Goal: Task Accomplishment & Management: Complete application form

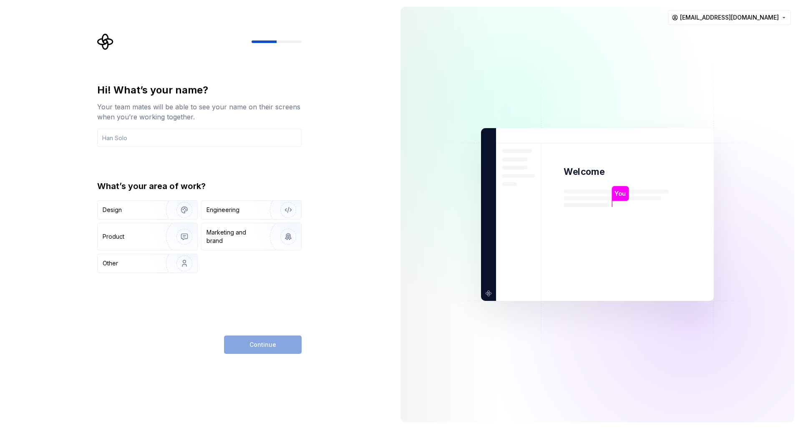
click at [186, 92] on div "Hi! What’s your name?" at bounding box center [199, 89] width 204 height 13
click at [197, 142] on input "text" at bounding box center [199, 138] width 204 height 18
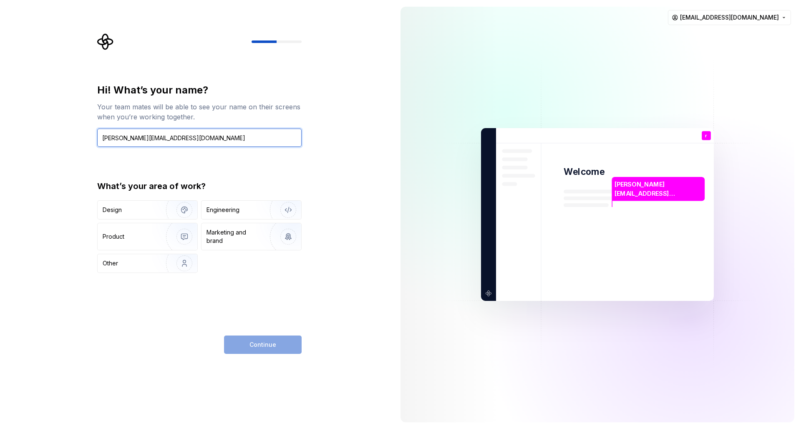
click at [262, 146] on input "rastislav.detko@wisdomfactory.sk" at bounding box center [199, 138] width 204 height 18
type input "rastislav"
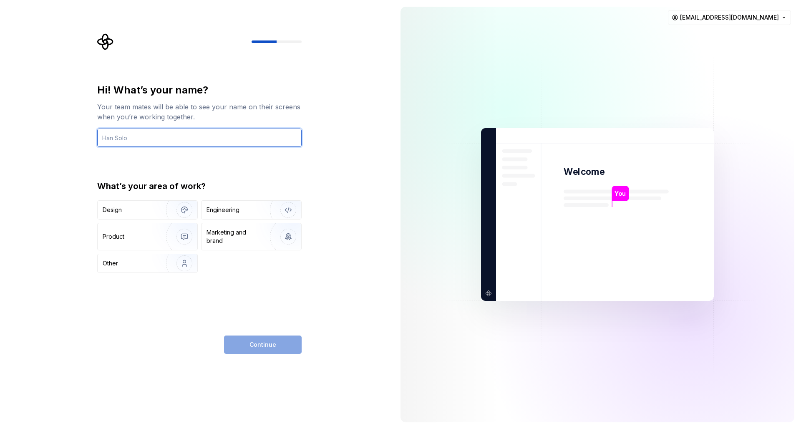
type input "R"
type input "E"
type input "Rastis"
type input "Rasťo"
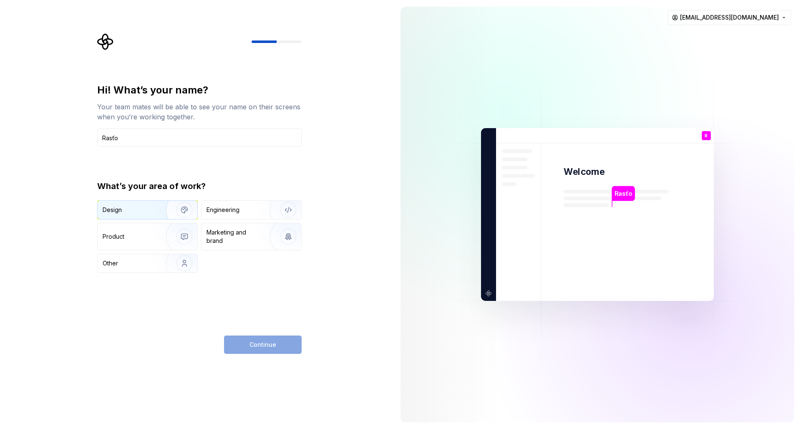
click at [166, 215] on img "button" at bounding box center [178, 210] width 53 height 56
click at [155, 211] on img "button" at bounding box center [178, 210] width 53 height 56
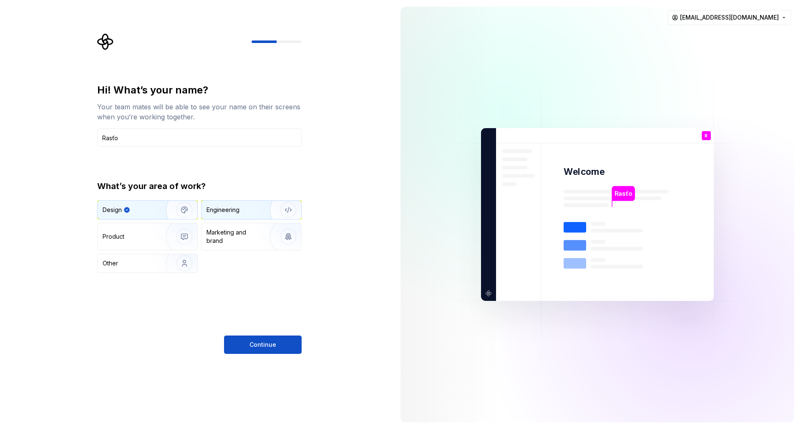
click at [227, 209] on div "Engineering" at bounding box center [223, 210] width 33 height 8
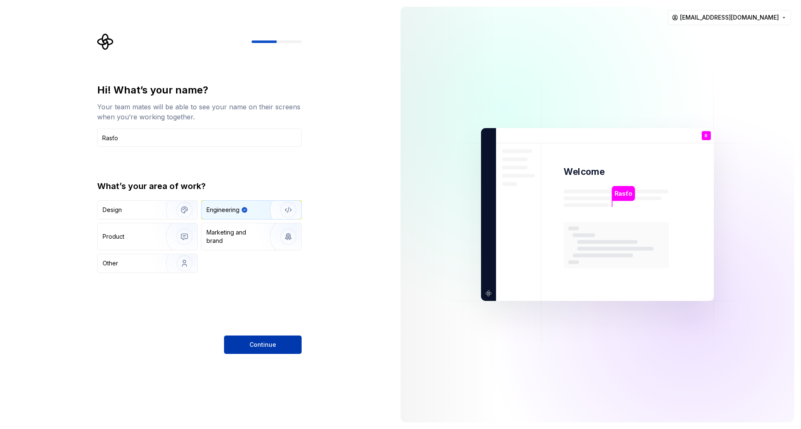
click at [275, 348] on button "Continue" at bounding box center [263, 344] width 78 height 18
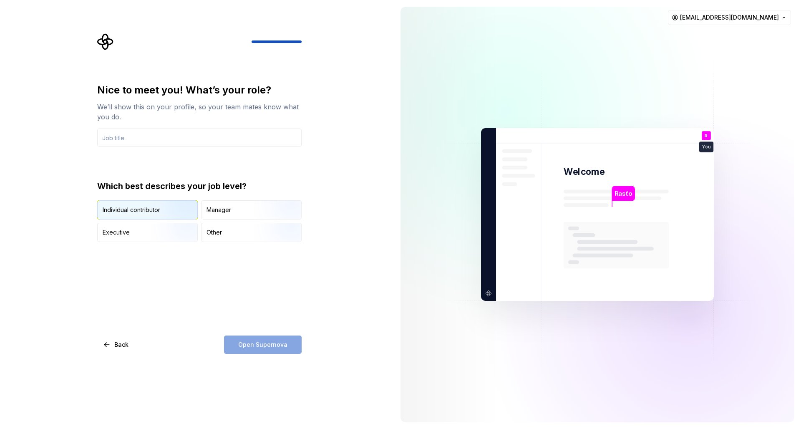
click at [186, 214] on img "button" at bounding box center [177, 220] width 53 height 56
click at [260, 343] on div "Open Supernova" at bounding box center [263, 344] width 78 height 18
click at [142, 139] on input "text" at bounding box center [199, 138] width 204 height 18
click at [121, 335] on div "Nice to meet you! What’s your role? We’ll show this on your profile, so your te…" at bounding box center [199, 218] width 204 height 270
click at [117, 348] on span "Back" at bounding box center [121, 344] width 14 height 8
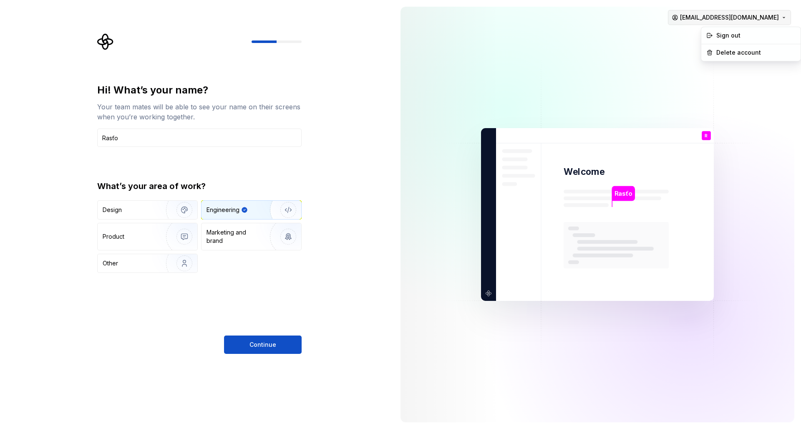
click at [722, 13] on html "Hi! What’s your name? Your team mates will be able to see your name on their sc…" at bounding box center [400, 214] width 801 height 429
click at [722, 16] on html "Hi! What’s your name? Your team mates will be able to see your name on their sc…" at bounding box center [400, 214] width 801 height 429
click at [284, 336] on button "Continue" at bounding box center [263, 344] width 78 height 18
click at [279, 343] on div "Continue" at bounding box center [263, 344] width 78 height 18
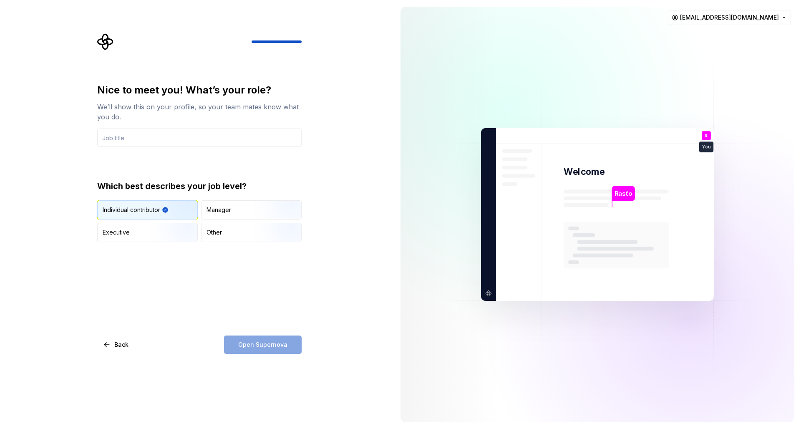
click at [252, 199] on div "Which best describes your job level? Individual contributor Manager Executive O…" at bounding box center [199, 211] width 204 height 62
click at [247, 208] on div "Manager" at bounding box center [252, 210] width 100 height 18
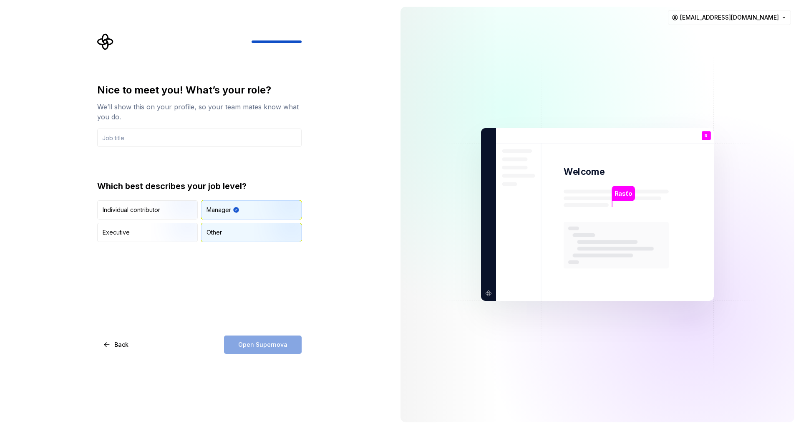
click at [254, 233] on div "Other" at bounding box center [252, 232] width 100 height 18
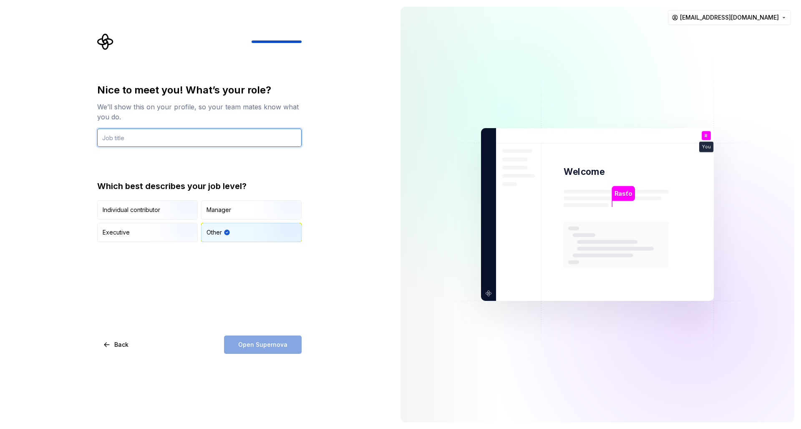
click at [182, 137] on input "text" at bounding box center [199, 138] width 204 height 18
type input "d"
type input "Developer"
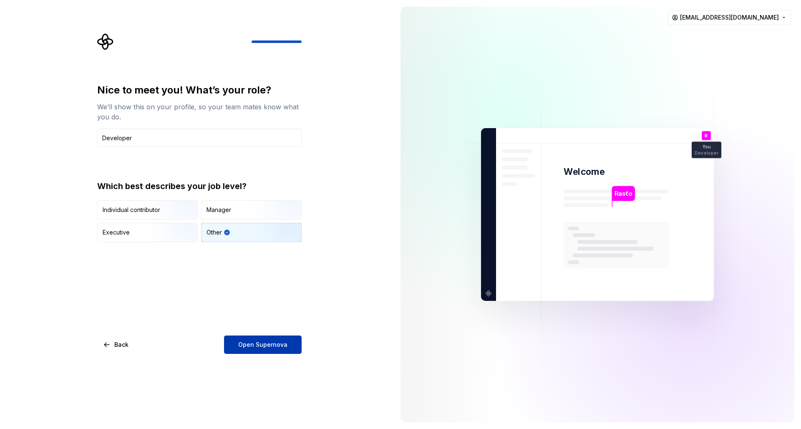
click at [281, 342] on span "Open Supernova" at bounding box center [262, 344] width 49 height 8
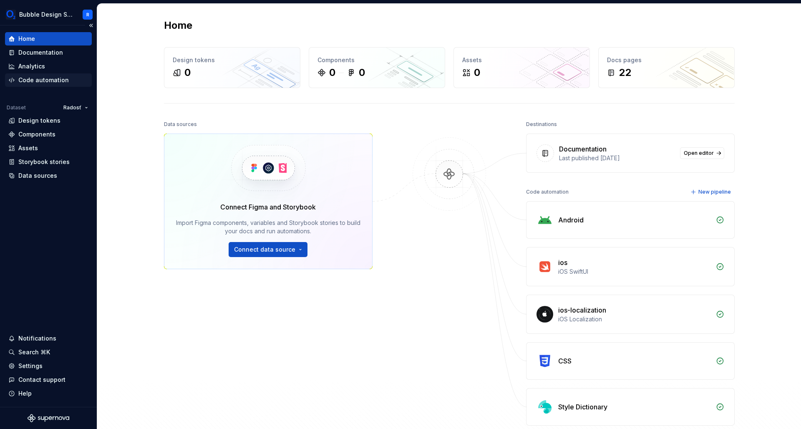
click at [38, 78] on div "Code automation" at bounding box center [43, 80] width 50 height 8
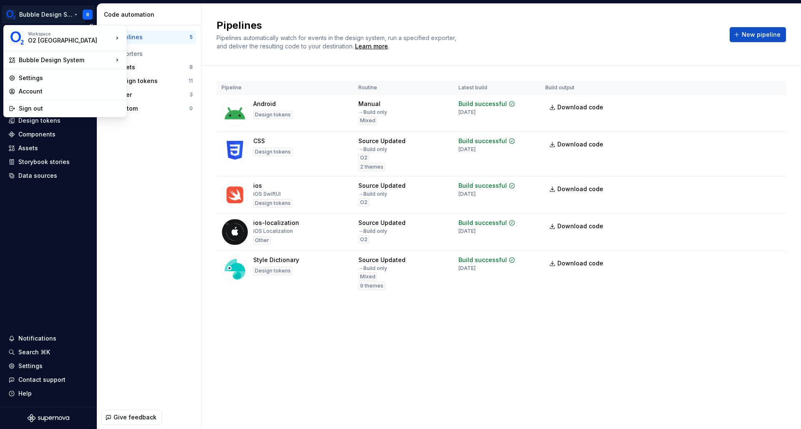
click at [65, 12] on html "Bubble Design System R Home Documentation Analytics Code automation Dataset Rad…" at bounding box center [400, 214] width 801 height 429
click at [71, 40] on div "O2 Slovakia" at bounding box center [63, 40] width 71 height 8
click at [64, 38] on div "O2 Slovakia" at bounding box center [63, 40] width 71 height 8
click at [73, 44] on div "O2 Slovakia" at bounding box center [63, 40] width 71 height 8
click at [61, 14] on html "Bubble Design System R Home Documentation Analytics Code automation Dataset Rad…" at bounding box center [400, 214] width 801 height 429
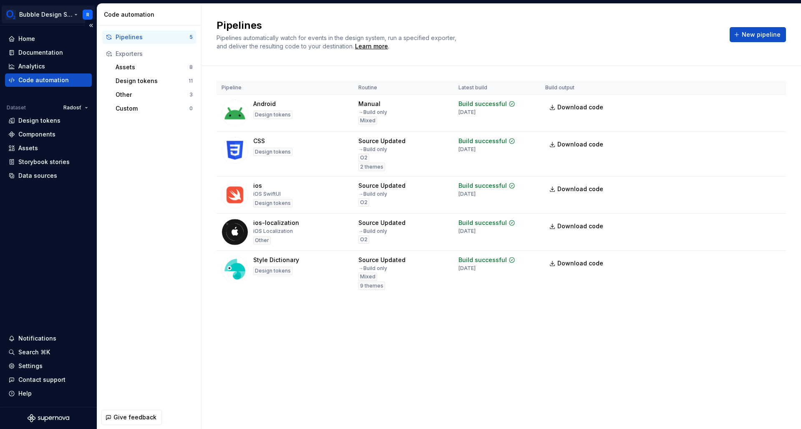
click at [86, 15] on html "Bubble Design System R Home Documentation Analytics Code automation Dataset Rad…" at bounding box center [400, 214] width 801 height 429
click at [88, 18] on html "Bubble Design System R Home Documentation Analytics Code automation Dataset Rad…" at bounding box center [400, 214] width 801 height 429
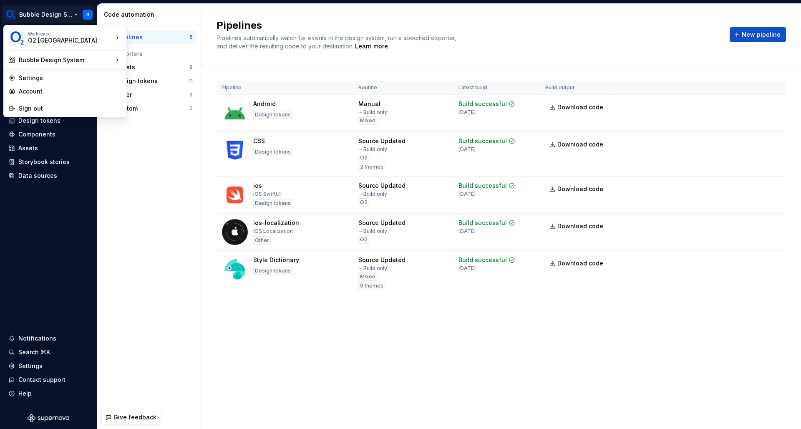
click at [88, 18] on html "Bubble Design System R Home Documentation Analytics Code automation Dataset Rad…" at bounding box center [400, 214] width 801 height 429
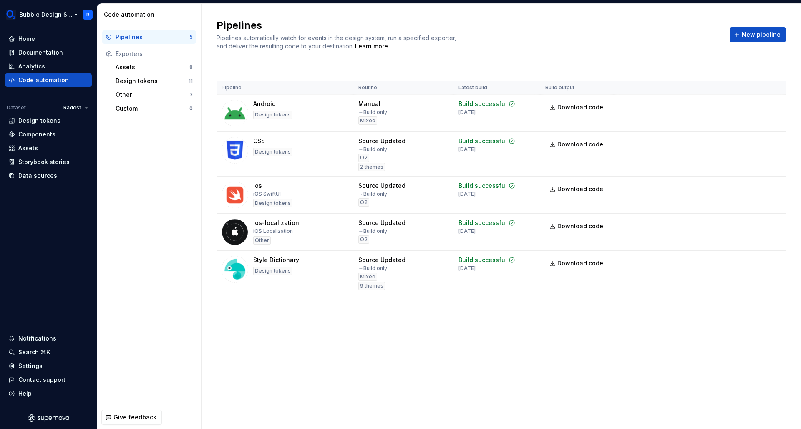
click at [88, 18] on html "Bubble Design System R Home Documentation Analytics Code automation Dataset Rad…" at bounding box center [400, 214] width 801 height 429
click at [45, 369] on div "Settings" at bounding box center [48, 366] width 80 height 8
